Goal: Task Accomplishment & Management: Use online tool/utility

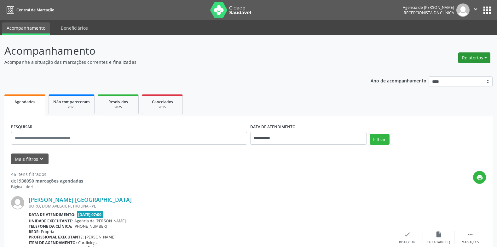
click at [478, 54] on button "Relatórios" at bounding box center [475, 57] width 32 height 11
click at [455, 68] on link "Agendamentos" at bounding box center [457, 71] width 68 height 9
select select "*"
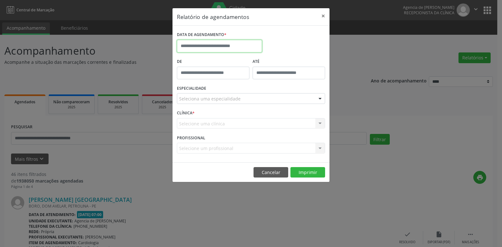
click at [242, 47] on input "text" at bounding box center [219, 46] width 85 height 13
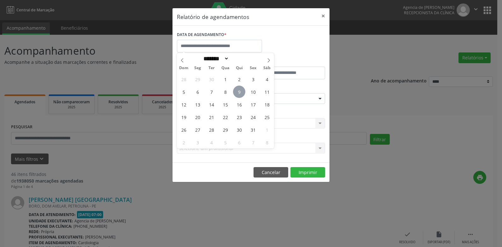
click at [240, 90] on span "9" at bounding box center [239, 91] width 12 height 12
type input "**********"
click at [240, 90] on span "9" at bounding box center [239, 91] width 12 height 12
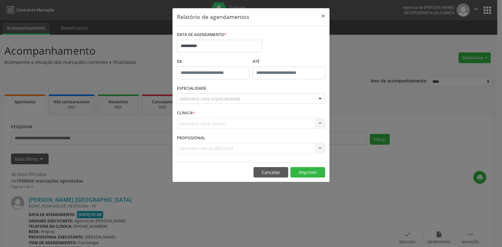
click at [246, 98] on div "Seleciona uma especialidade" at bounding box center [251, 98] width 148 height 11
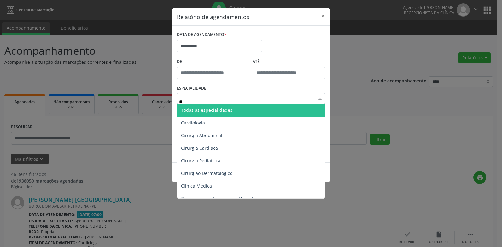
type input "***"
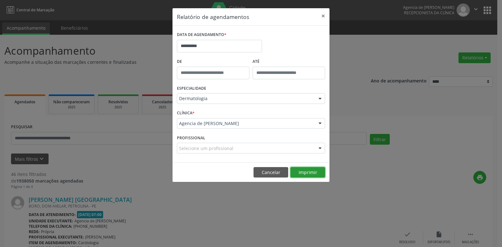
click at [312, 169] on button "Imprimir" at bounding box center [308, 172] width 35 height 11
click at [324, 16] on button "×" at bounding box center [323, 15] width 13 height 15
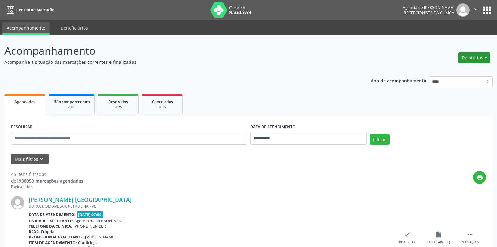
click at [464, 55] on button "Relatórios" at bounding box center [475, 57] width 32 height 11
click at [436, 68] on link "Agendamentos" at bounding box center [457, 71] width 68 height 9
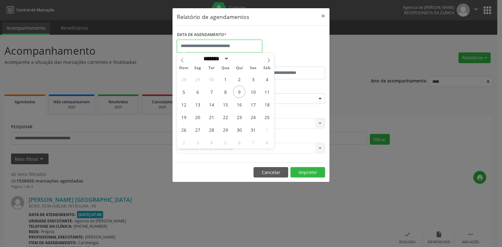
click at [227, 43] on input "text" at bounding box center [219, 46] width 85 height 13
click at [203, 105] on span "13" at bounding box center [197, 104] width 12 height 12
type input "**********"
click at [203, 105] on span "13" at bounding box center [197, 104] width 12 height 12
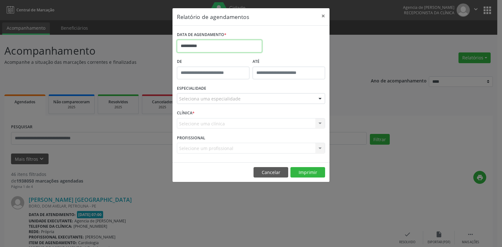
click at [218, 44] on input "**********" at bounding box center [219, 46] width 85 height 13
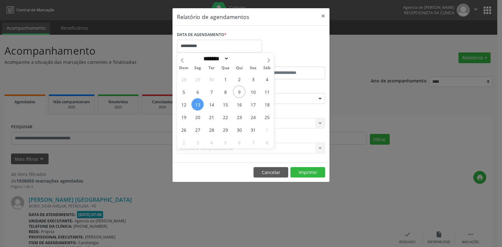
click at [199, 102] on span "13" at bounding box center [197, 104] width 12 height 12
type input "**********"
click at [199, 102] on span "13" at bounding box center [197, 104] width 12 height 12
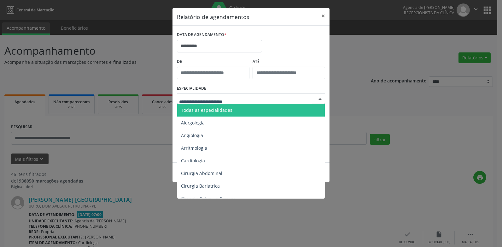
click at [226, 110] on span "Todas as especialidades" at bounding box center [206, 110] width 51 height 6
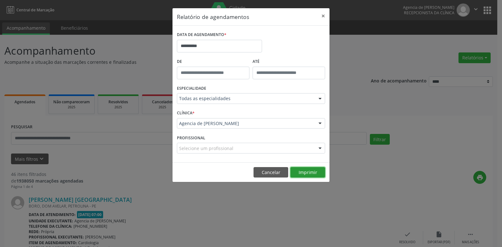
click at [304, 172] on button "Imprimir" at bounding box center [308, 172] width 35 height 11
click at [324, 16] on button "×" at bounding box center [323, 15] width 13 height 15
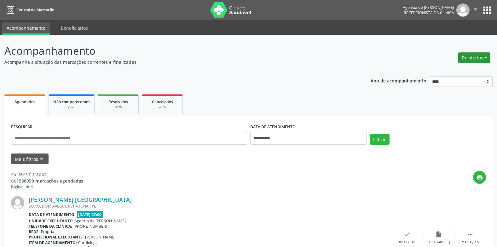
click at [473, 60] on button "Relatórios" at bounding box center [475, 57] width 32 height 11
click at [465, 69] on link "Agendamentos" at bounding box center [457, 71] width 68 height 9
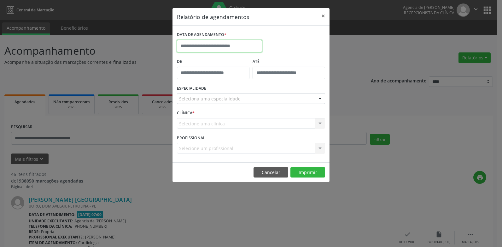
drag, startPoint x: 232, startPoint y: 48, endPoint x: 225, endPoint y: 62, distance: 16.1
click at [231, 50] on input "text" at bounding box center [219, 46] width 85 height 13
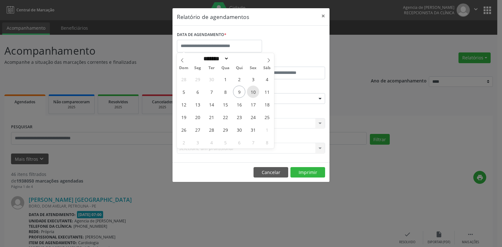
click at [256, 90] on span "10" at bounding box center [253, 91] width 12 height 12
type input "**********"
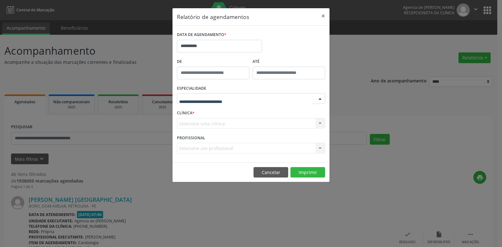
click at [244, 96] on div at bounding box center [251, 98] width 148 height 11
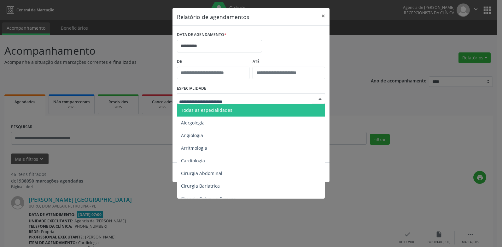
click at [240, 107] on span "Todas as especialidades" at bounding box center [251, 110] width 149 height 13
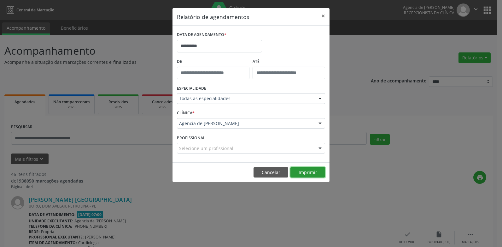
click at [308, 172] on button "Imprimir" at bounding box center [308, 172] width 35 height 11
click at [322, 16] on button "×" at bounding box center [323, 15] width 13 height 15
